Goal: Check status: Check status

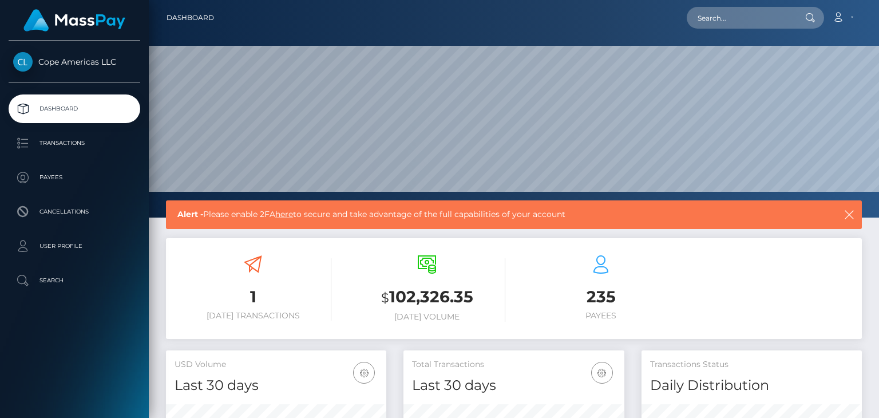
scroll to position [203, 220]
click at [71, 142] on p "Transactions" at bounding box center [74, 142] width 122 height 17
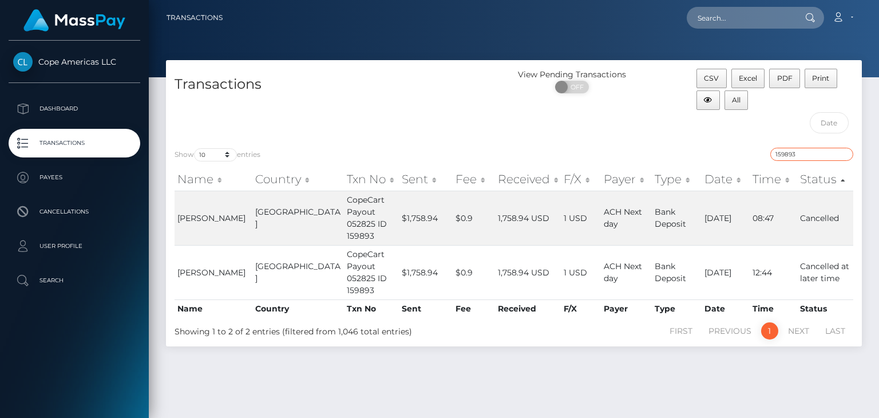
drag, startPoint x: 799, startPoint y: 153, endPoint x: 737, endPoint y: 156, distance: 62.5
click at [737, 156] on div "159893" at bounding box center [687, 156] width 331 height 16
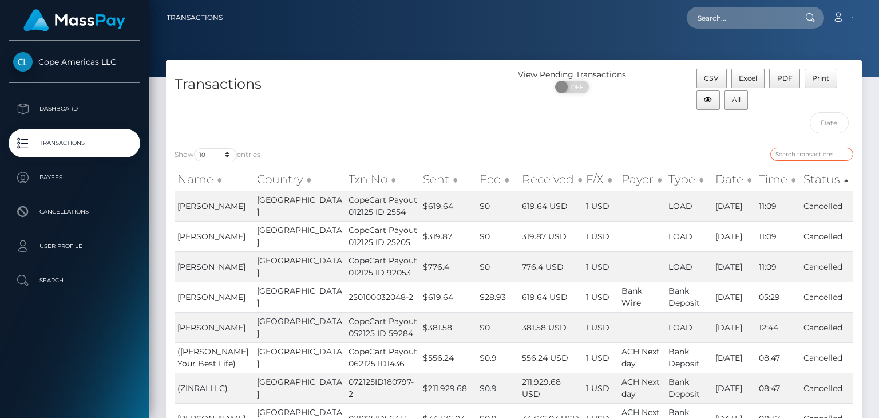
paste input "43341"
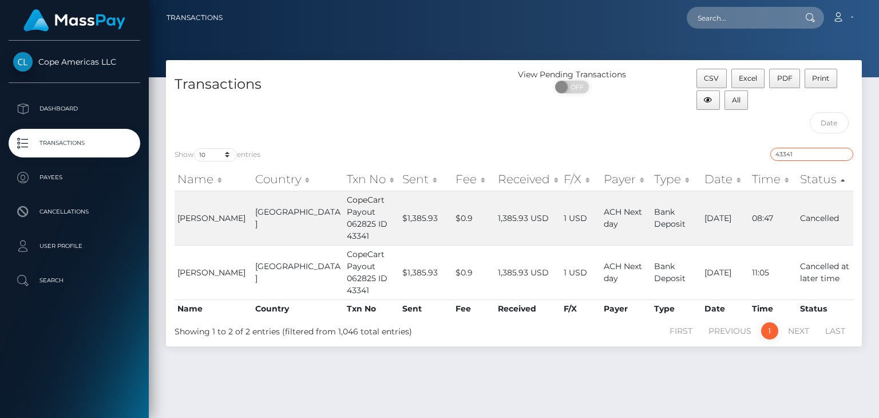
type input "43341"
click at [461, 113] on div "Transactions" at bounding box center [340, 104] width 348 height 70
